Goal: Transaction & Acquisition: Purchase product/service

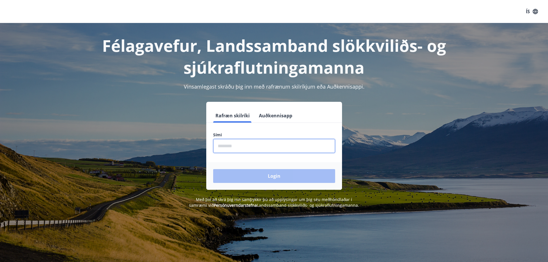
click at [259, 147] on input "phone" at bounding box center [274, 146] width 122 height 14
type input "********"
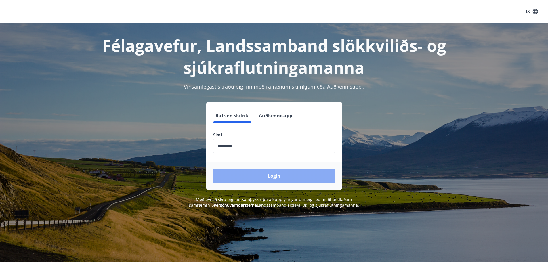
click at [261, 176] on button "Login" at bounding box center [274, 176] width 122 height 14
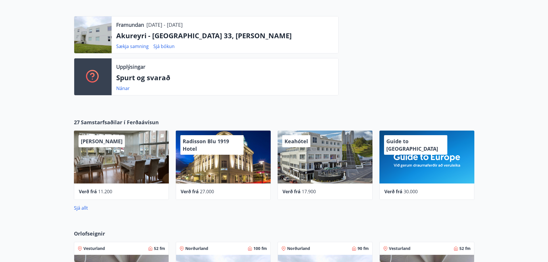
scroll to position [172, 0]
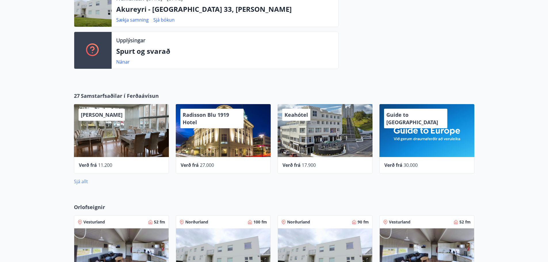
click at [82, 181] on link "Sjá allt" at bounding box center [81, 181] width 14 height 6
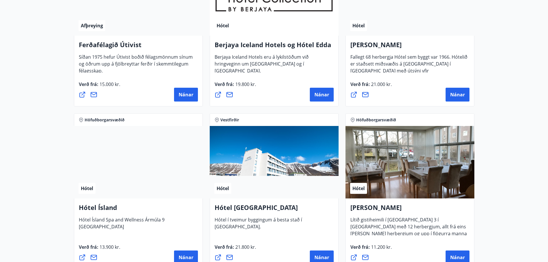
scroll to position [661, 0]
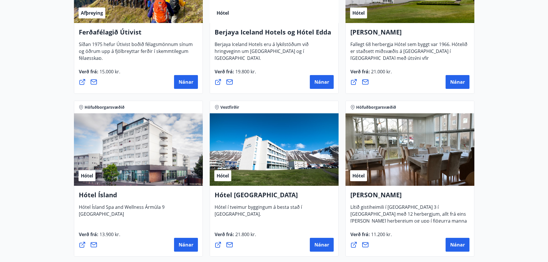
drag, startPoint x: 269, startPoint y: 167, endPoint x: 487, endPoint y: 146, distance: 219.2
click at [487, 146] on main "27 Tilboð fundin Svæði Allt Tegund Allt [PERSON_NAME] Höfuðborgarsvæðið, Suðurl…" at bounding box center [274, 136] width 548 height 1549
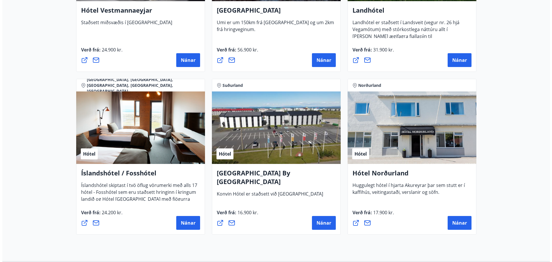
scroll to position [1324, 0]
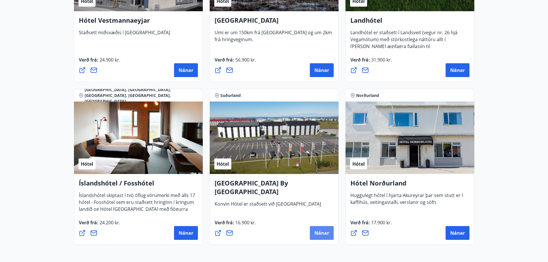
click at [315, 236] on span "Nánar" at bounding box center [321, 233] width 15 height 6
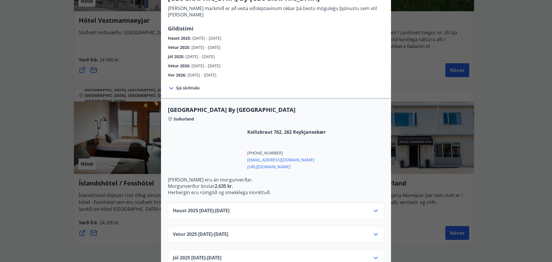
scroll to position [86, 0]
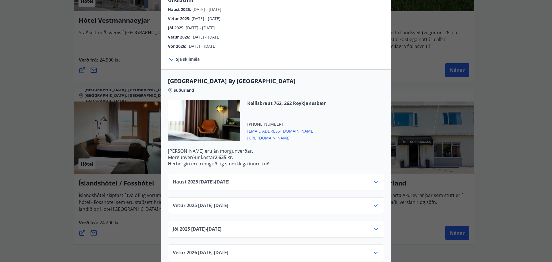
click at [372, 202] on icon at bounding box center [375, 205] width 7 height 7
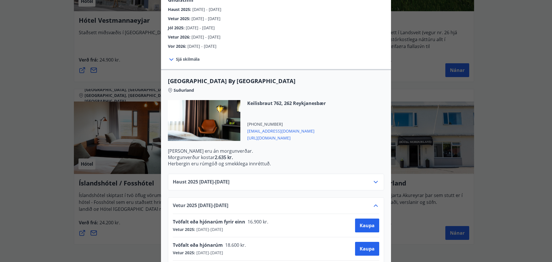
click at [374, 204] on icon at bounding box center [376, 205] width 4 height 2
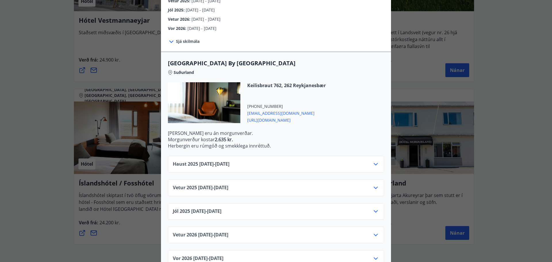
scroll to position [114, 0]
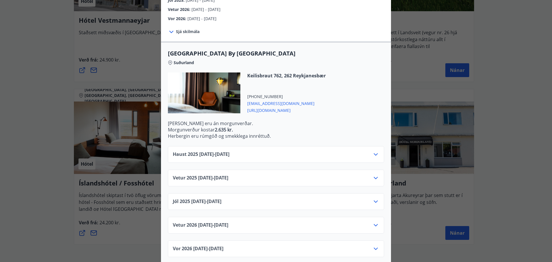
click at [374, 224] on icon at bounding box center [376, 225] width 4 height 2
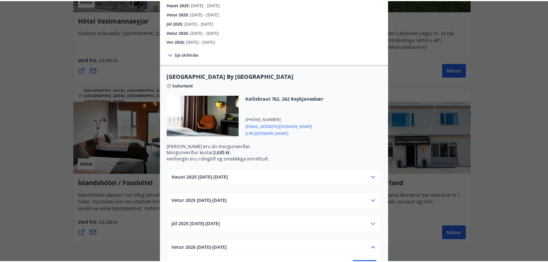
scroll to position [0, 0]
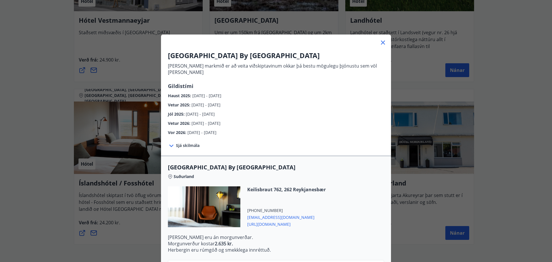
click at [381, 43] on icon at bounding box center [383, 42] width 7 height 7
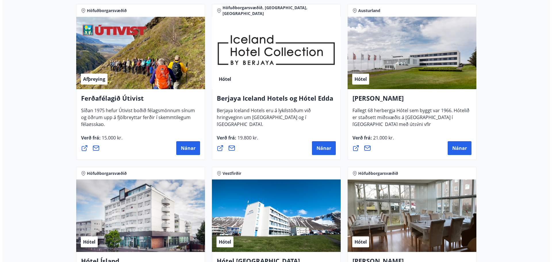
scroll to position [605, 0]
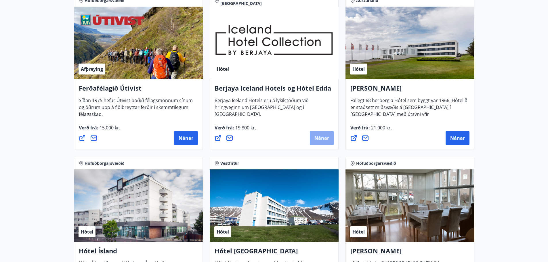
click at [315, 137] on span "Nánar" at bounding box center [321, 138] width 15 height 6
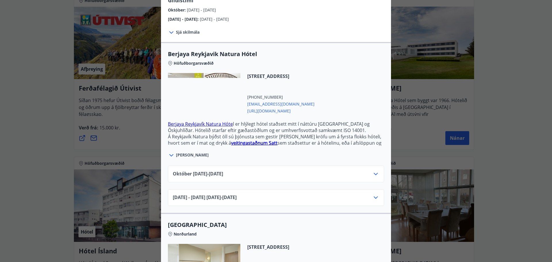
scroll to position [115, 0]
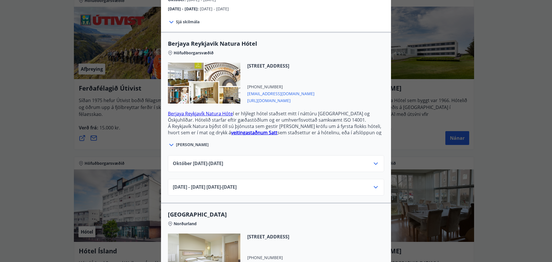
click at [374, 162] on icon at bounding box center [376, 163] width 4 height 2
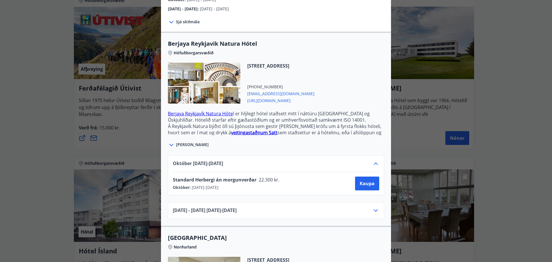
click at [374, 207] on icon at bounding box center [375, 210] width 7 height 7
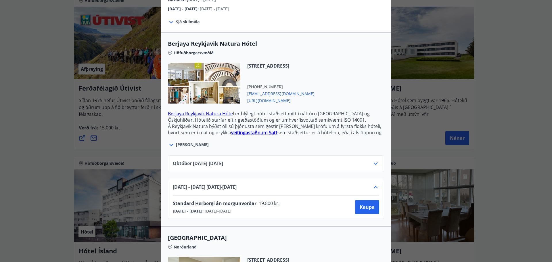
click at [305, 171] on div "[DATE]10.25 - [DATE] [DATE] - [DATE] [DATE] - [DATE] Standard Herbergi án morgu…" at bounding box center [276, 183] width 230 height 70
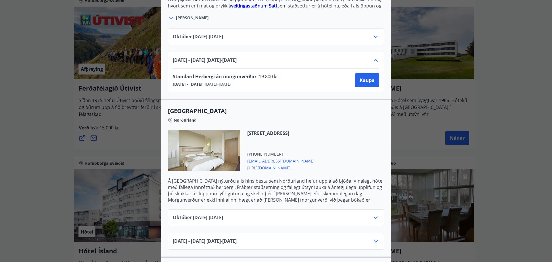
scroll to position [259, 0]
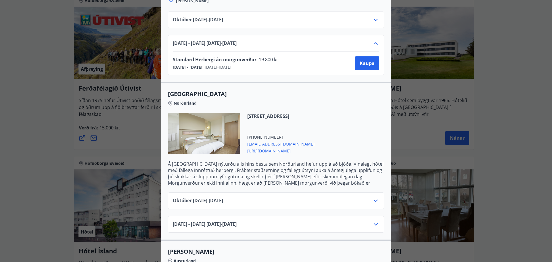
click at [369, 197] on div "[DATE]10.25 - [DATE]" at bounding box center [276, 203] width 206 height 12
click at [372, 197] on icon at bounding box center [375, 200] width 7 height 7
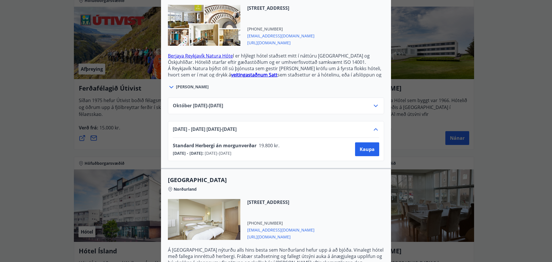
scroll to position [173, 0]
click at [374, 98] on div "[DATE]10.25 - [DATE]" at bounding box center [276, 106] width 216 height 17
click at [374, 103] on icon at bounding box center [375, 106] width 7 height 7
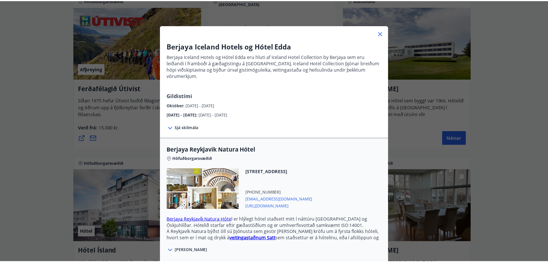
scroll to position [0, 0]
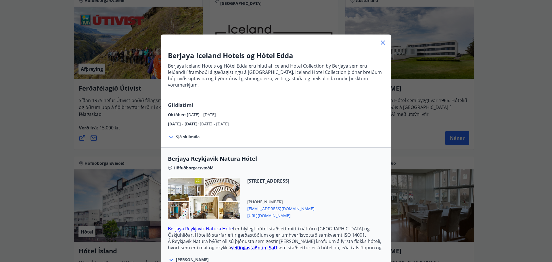
click at [381, 44] on icon at bounding box center [383, 42] width 7 height 7
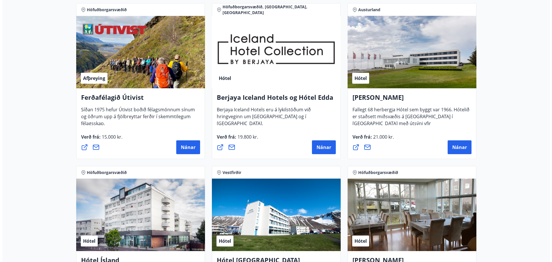
scroll to position [605, 0]
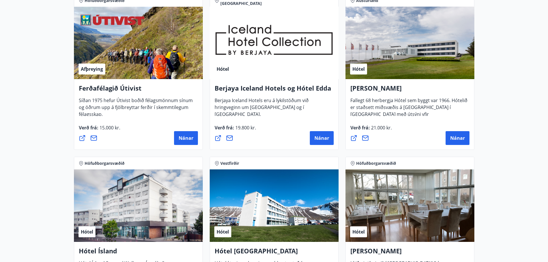
click at [309, 137] on div "Nánar" at bounding box center [274, 138] width 119 height 14
click at [317, 141] on span "Nánar" at bounding box center [321, 138] width 15 height 6
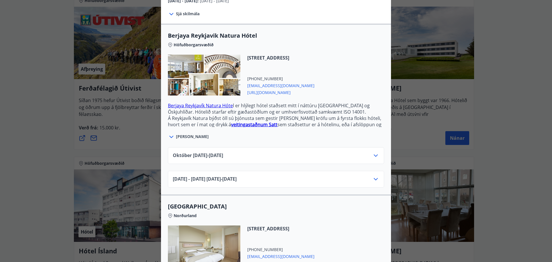
scroll to position [144, 0]
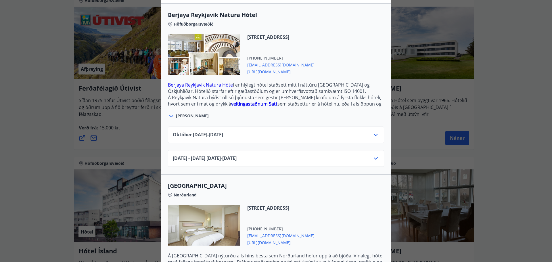
click at [372, 131] on icon at bounding box center [375, 134] width 7 height 7
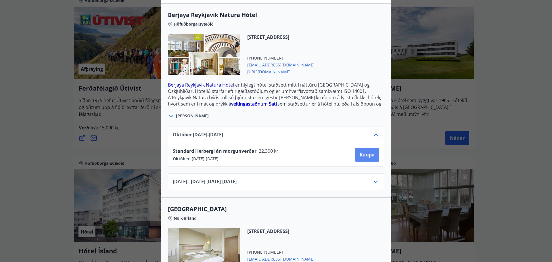
click at [368, 152] on span "Kaupa" at bounding box center [367, 155] width 15 height 6
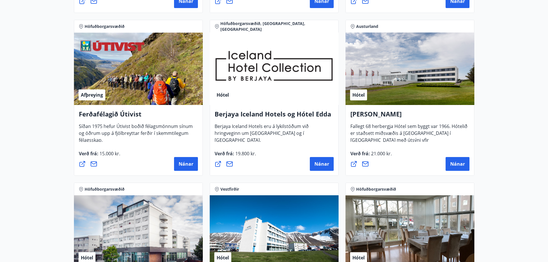
scroll to position [577, 0]
